Goal: Task Accomplishment & Management: Manage account settings

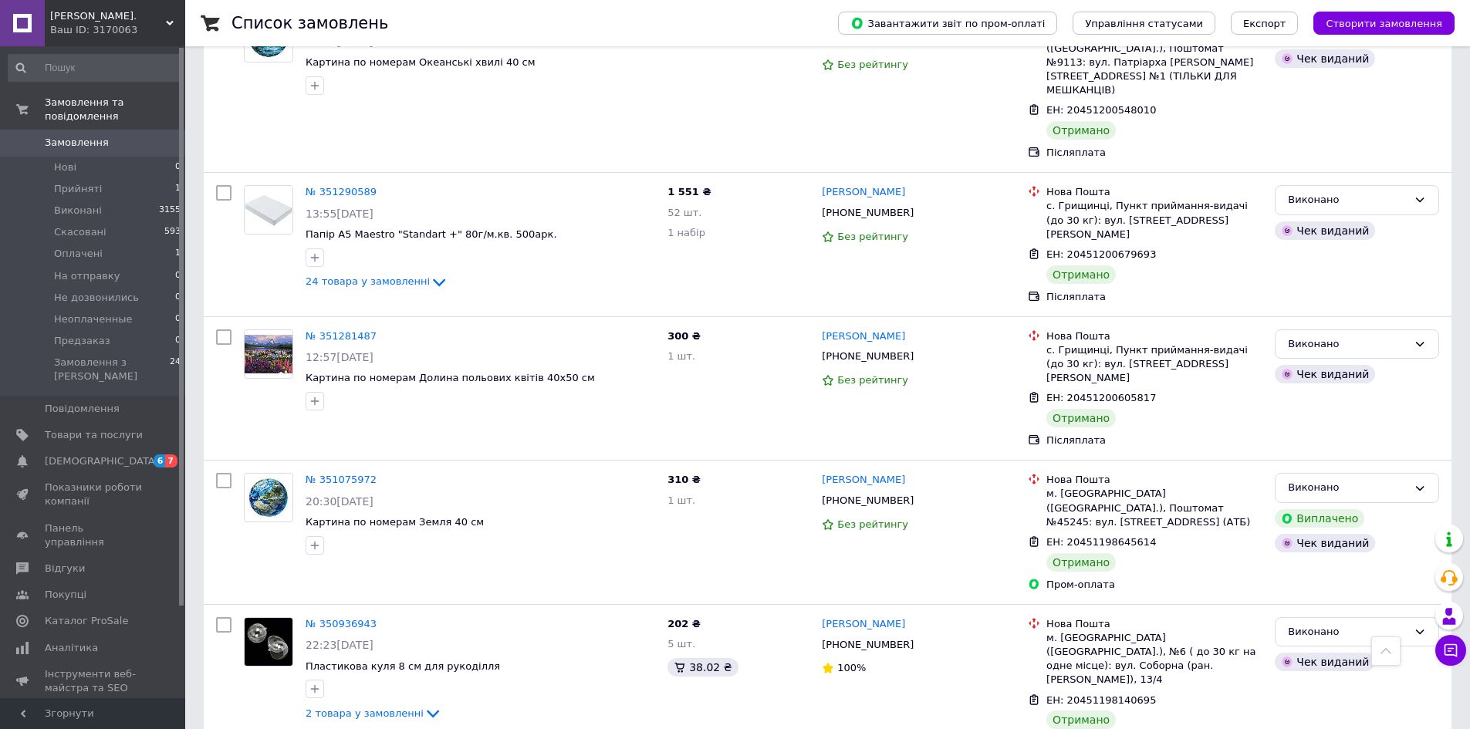
scroll to position [2216, 0]
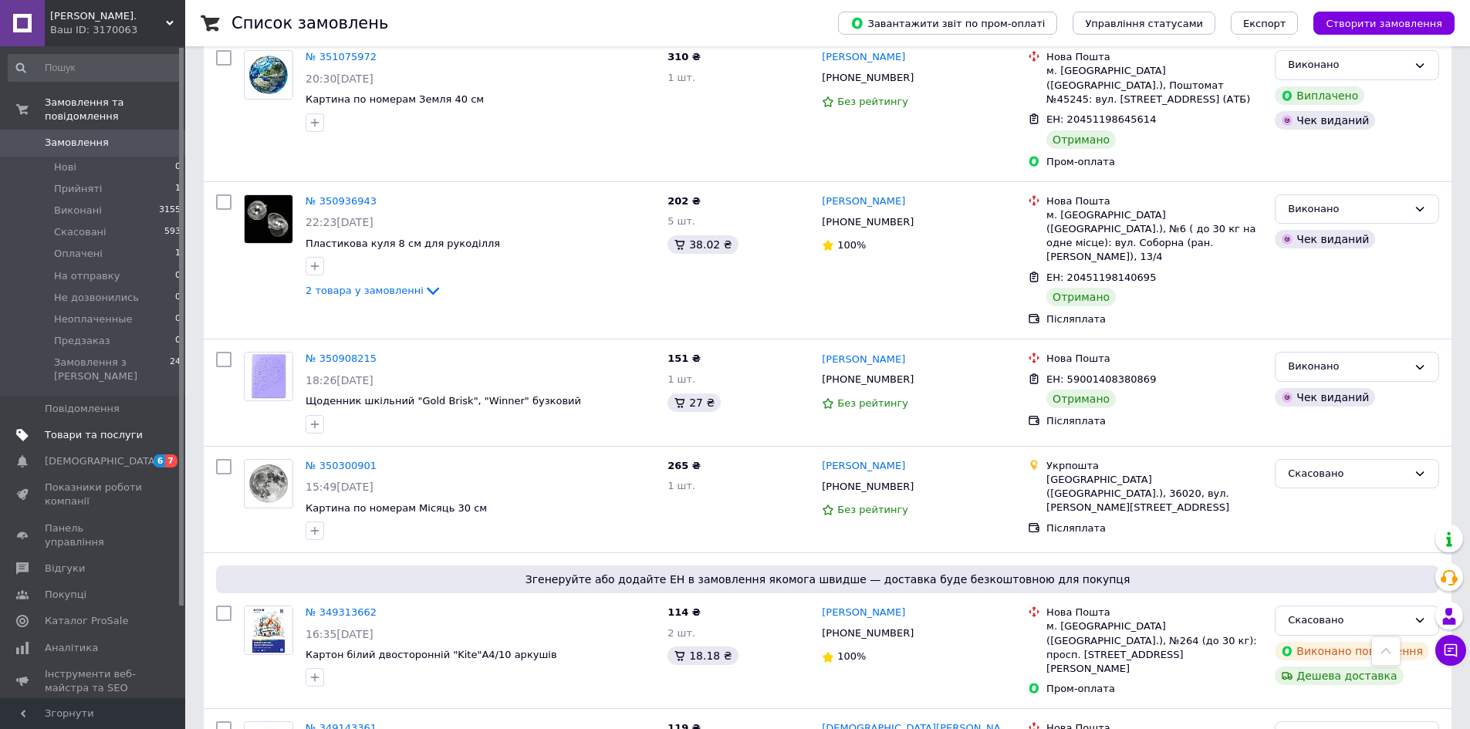
click at [93, 428] on span "Товари та послуги" at bounding box center [94, 435] width 98 height 14
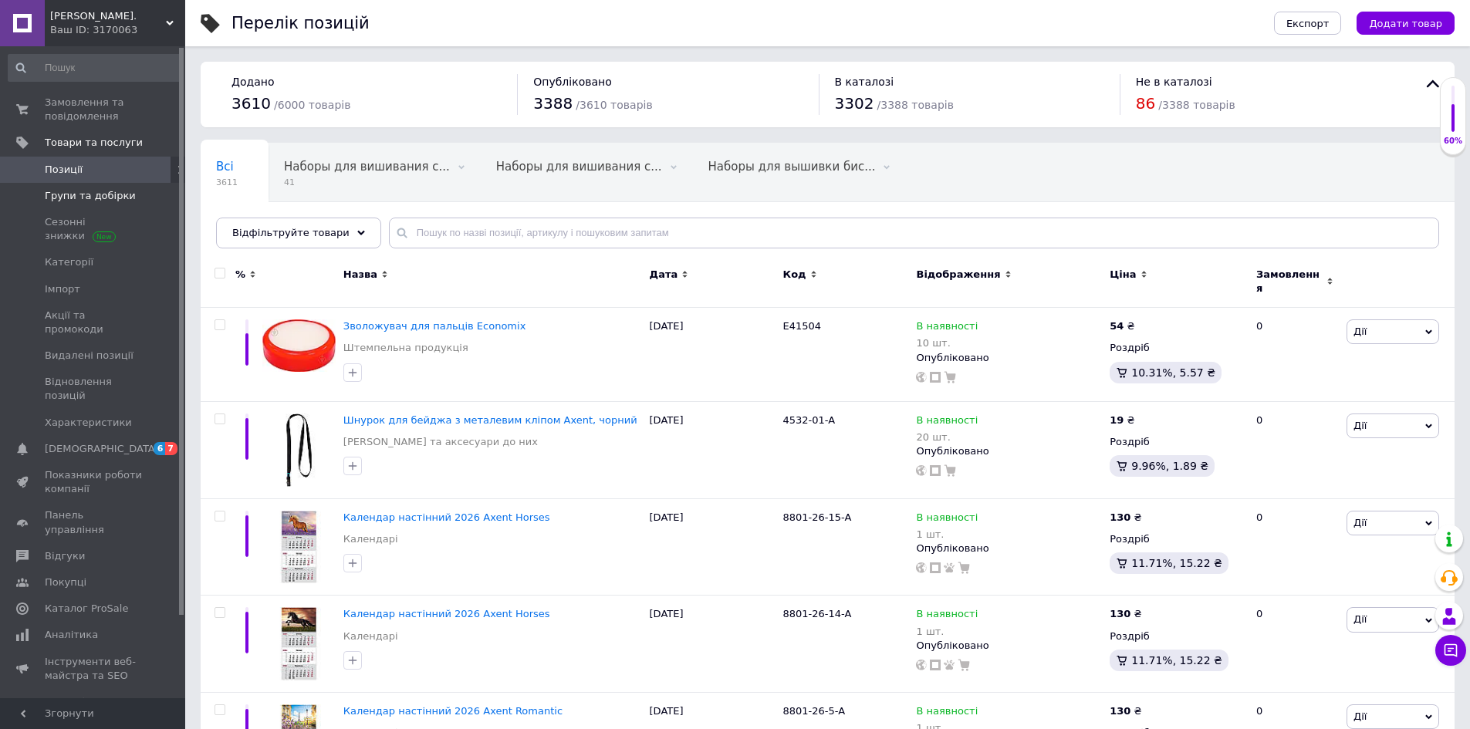
click at [113, 196] on span "Групи та добірки" at bounding box center [90, 196] width 91 height 14
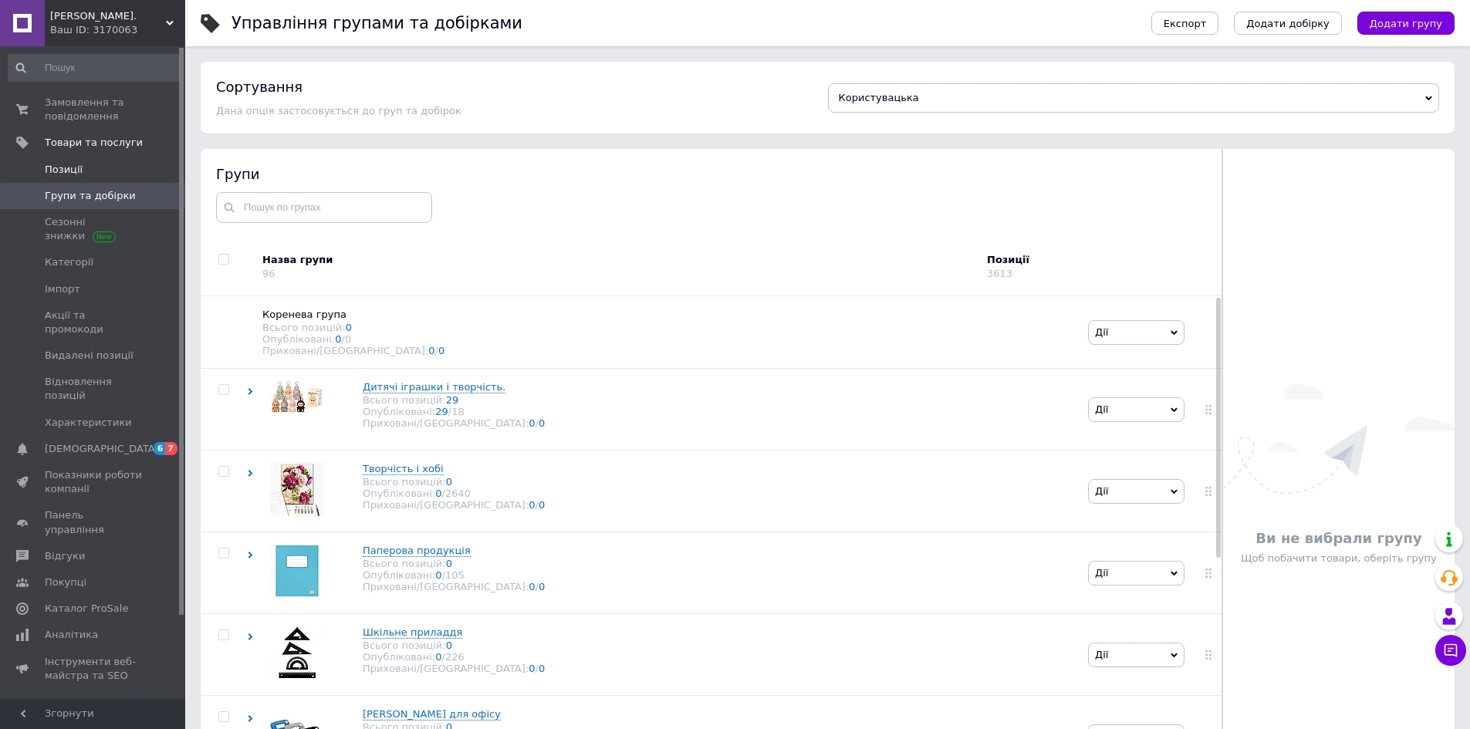
click at [82, 170] on span "Позиції" at bounding box center [94, 170] width 98 height 14
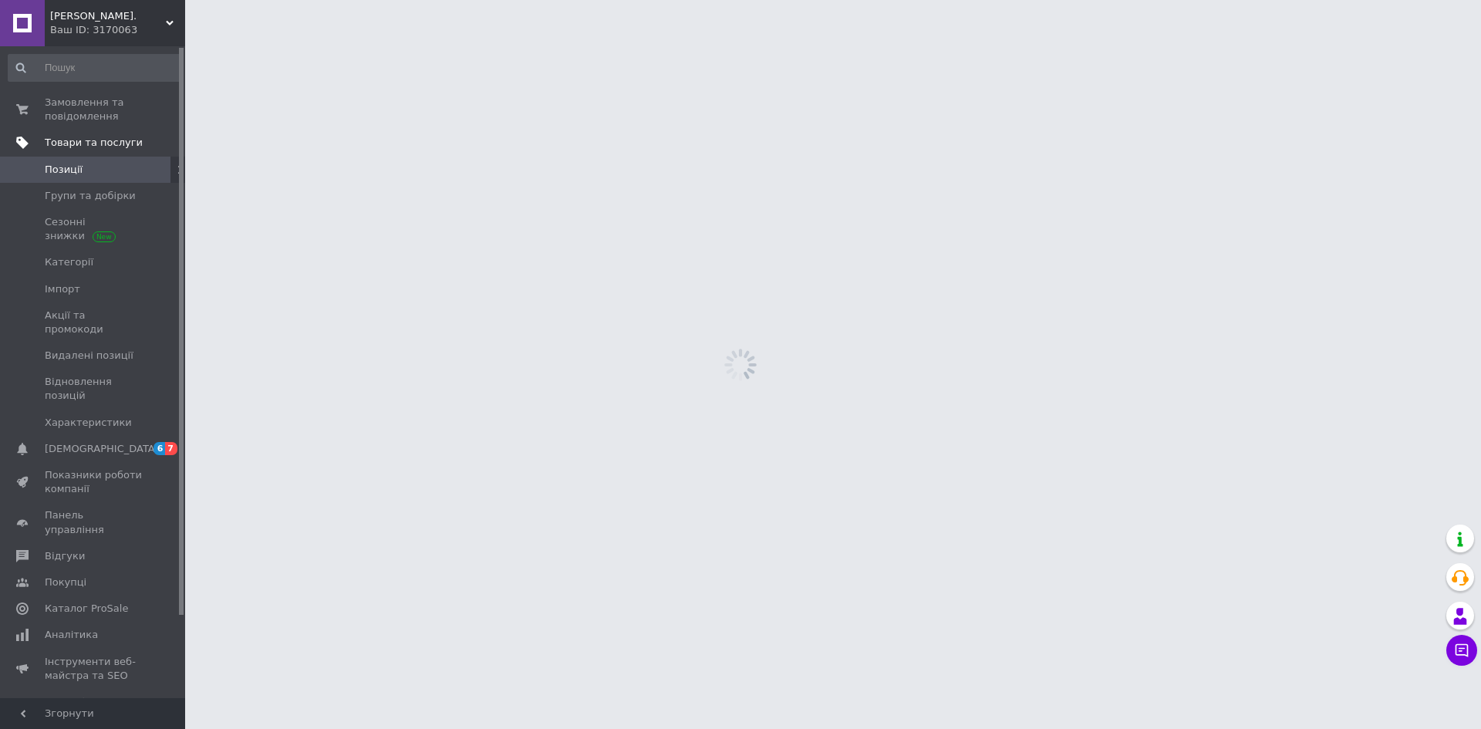
click at [99, 141] on span "Товари та послуги" at bounding box center [94, 143] width 98 height 14
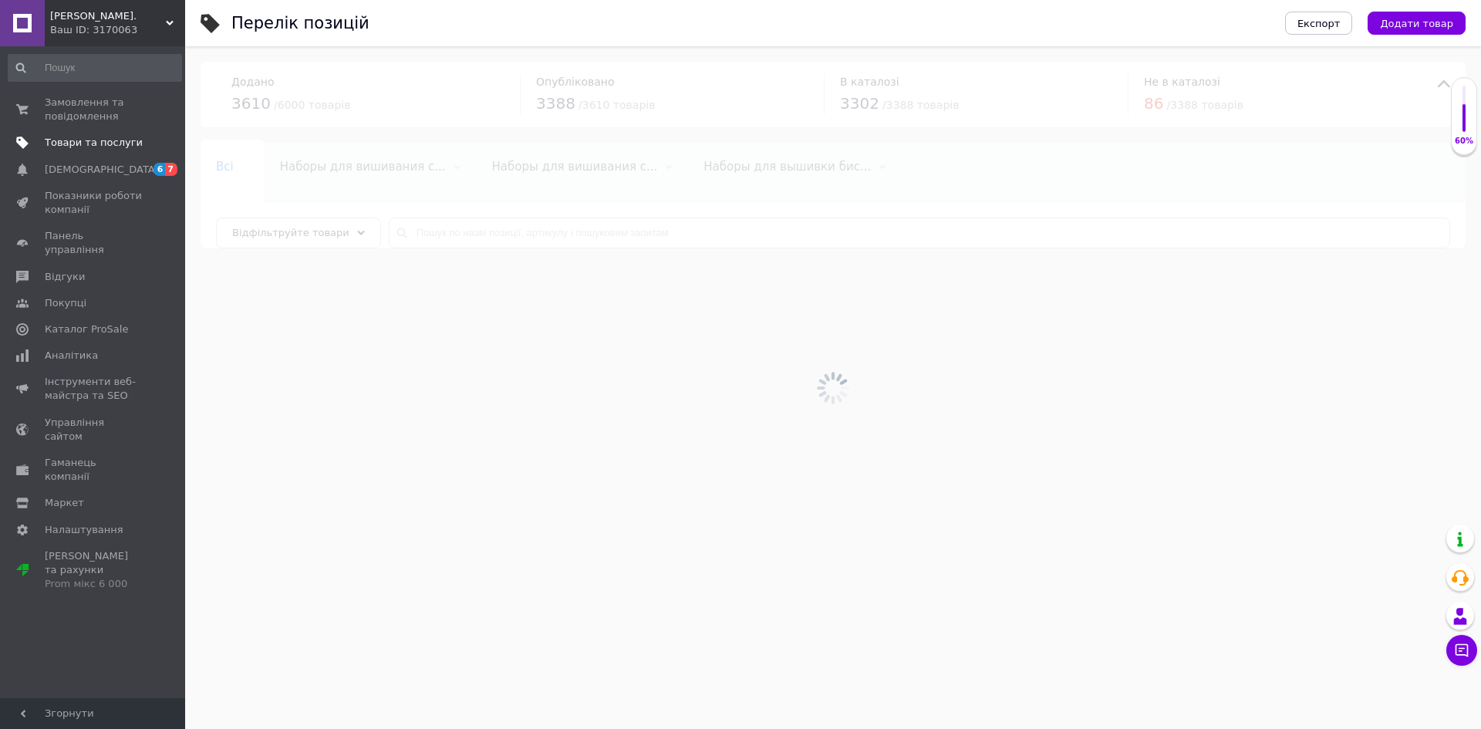
click at [120, 145] on span "Товари та послуги" at bounding box center [94, 143] width 98 height 14
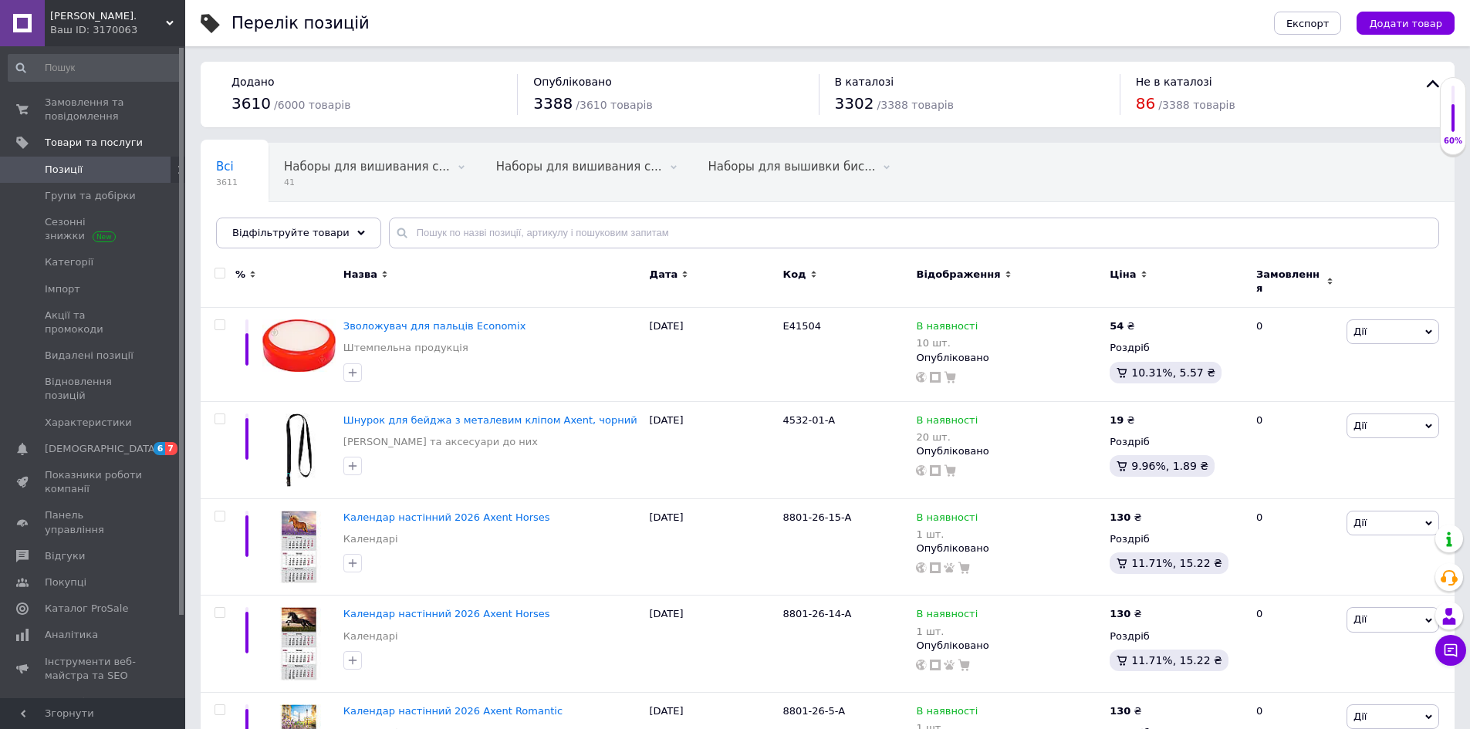
click at [176, 169] on icon at bounding box center [180, 169] width 9 height 9
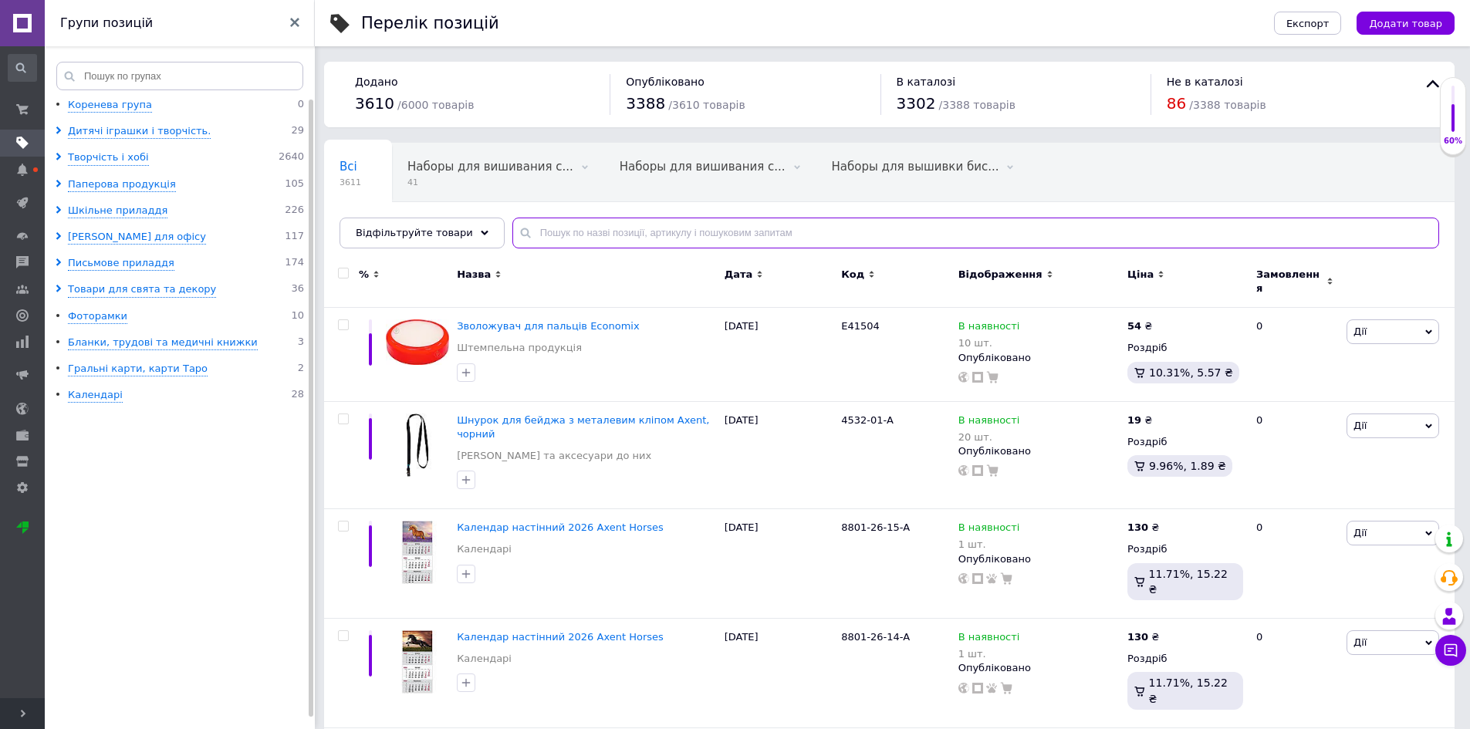
click at [542, 237] on input "text" at bounding box center [975, 233] width 927 height 31
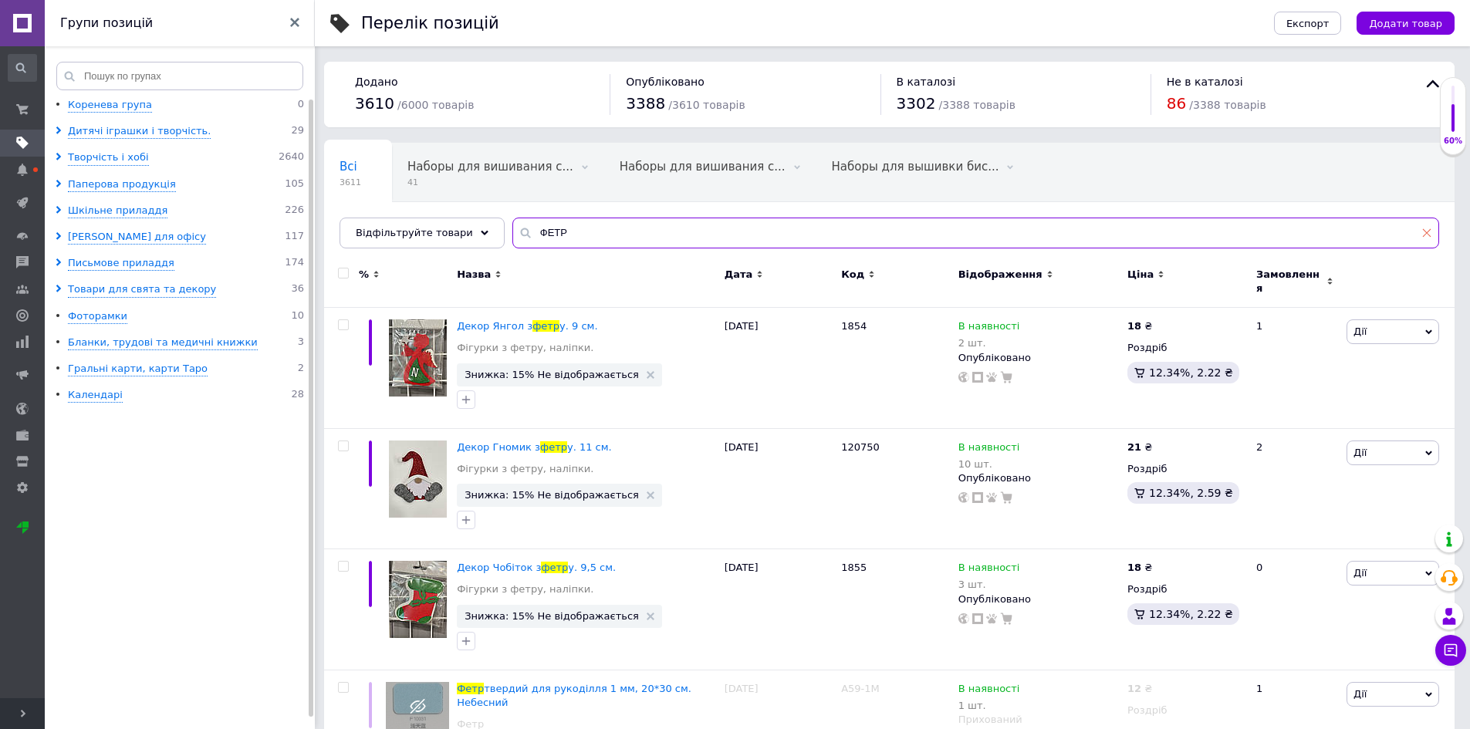
type input "ФЕТР"
click at [1427, 233] on icon at bounding box center [1426, 232] width 9 height 9
